Goal: Task Accomplishment & Management: Manage account settings

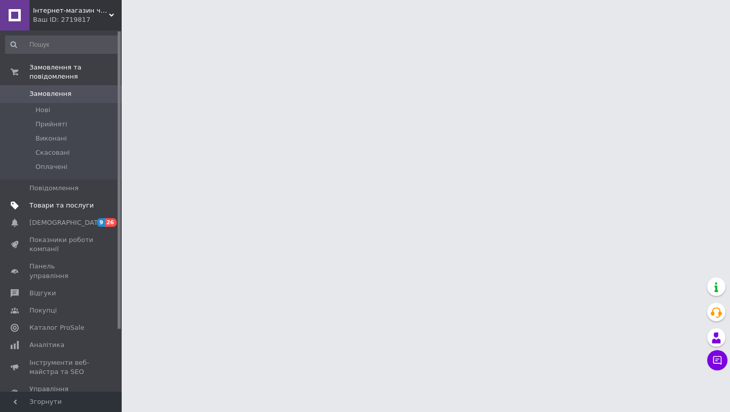
click at [74, 203] on span "Товари та послуги" at bounding box center [61, 205] width 64 height 9
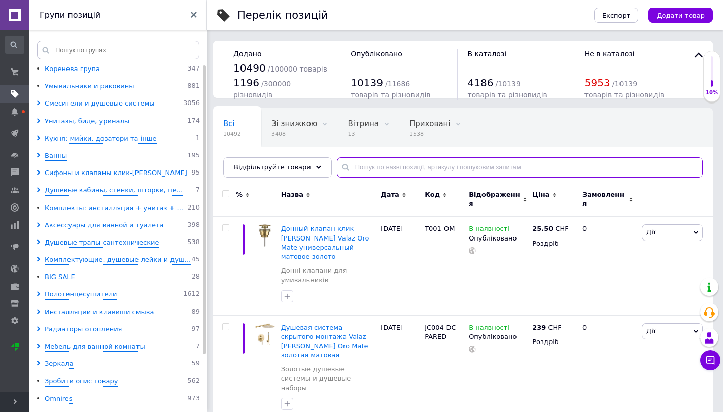
click at [387, 169] on input "text" at bounding box center [520, 167] width 366 height 20
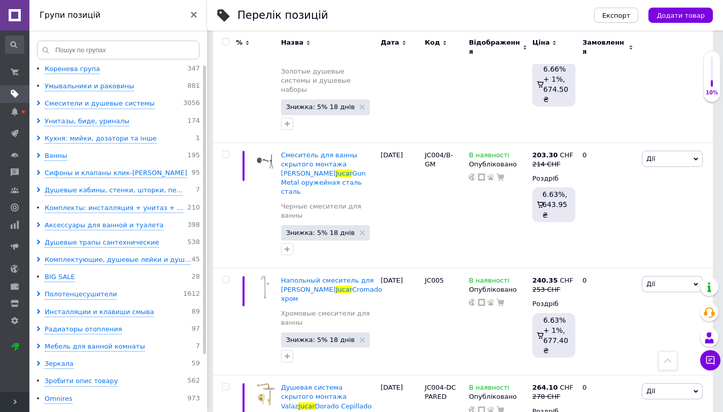
scroll to position [3217, 0]
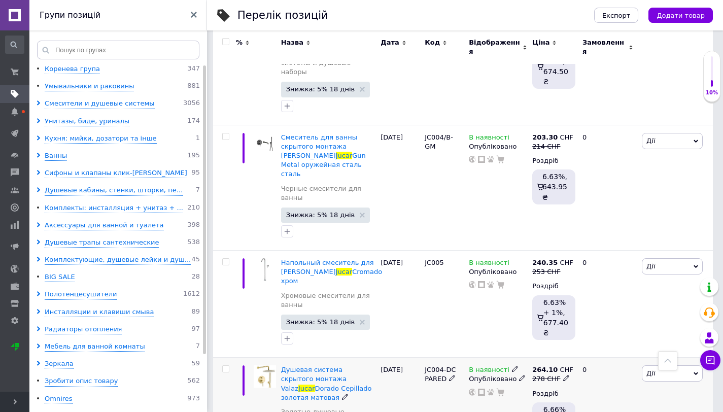
type input "jucar"
click at [564, 375] on use at bounding box center [566, 378] width 6 height 6
type input "2"
type input "239"
click at [489, 358] on div "В наявності Опубліковано" at bounding box center [497, 421] width 63 height 126
